Goal: Task Accomplishment & Management: Manage account settings

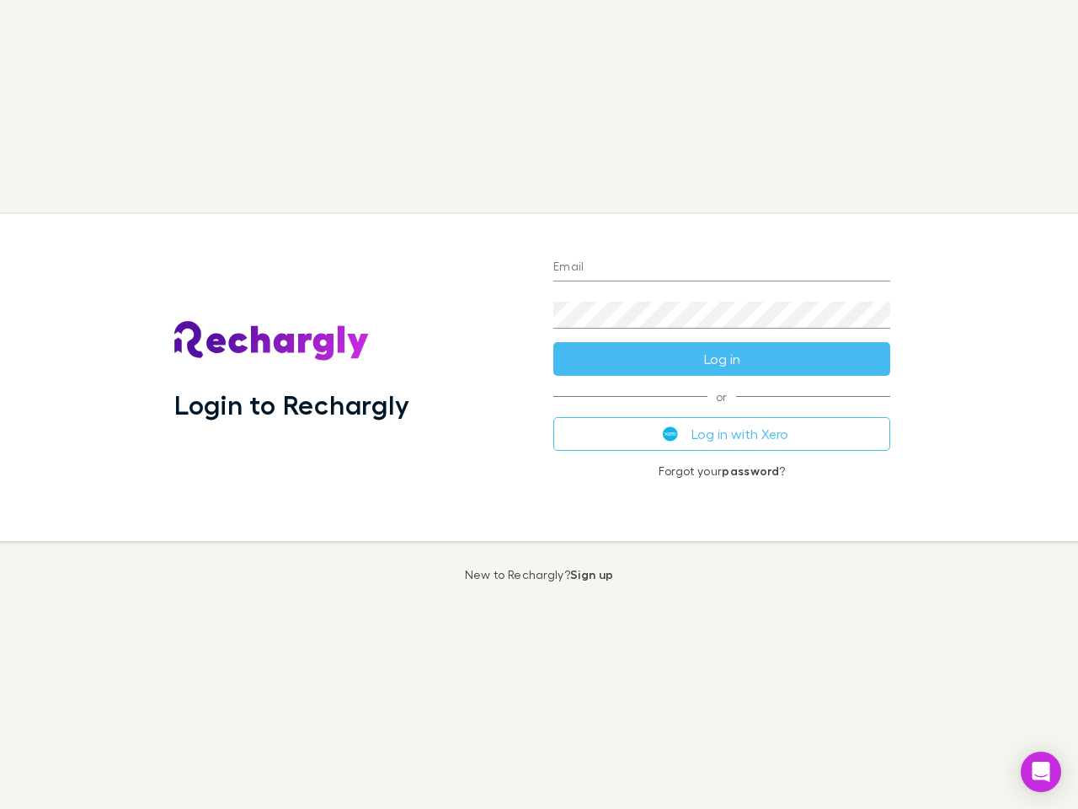
click at [539, 404] on div "Login to Rechargly" at bounding box center [350, 377] width 379 height 327
click at [722, 268] on input "Email" at bounding box center [722, 267] width 337 height 27
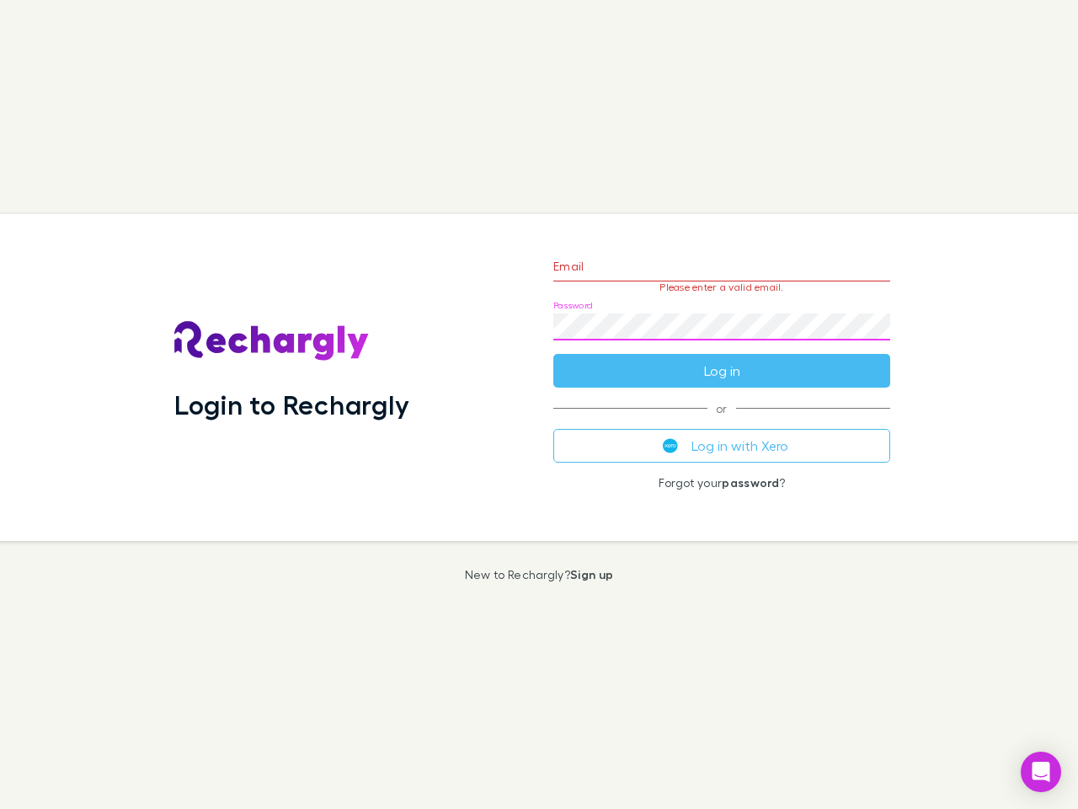
click at [722, 359] on form "Email Please enter a valid email. Password Log in" at bounding box center [722, 314] width 337 height 147
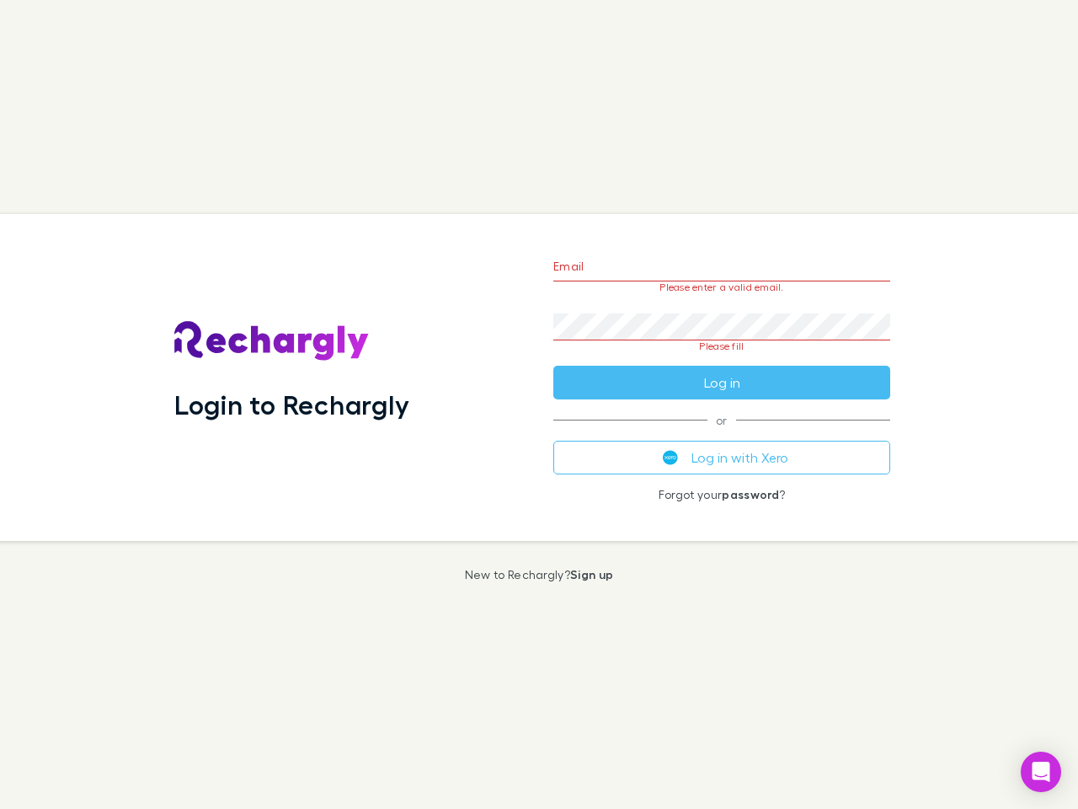
click at [722, 434] on div "Email Please enter a valid email. Password Please fill Log in or Log in with Xe…" at bounding box center [722, 377] width 364 height 327
click at [1041, 772] on icon "Open Intercom Messenger" at bounding box center [1042, 772] width 18 height 20
